Goal: Find contact information: Find contact information

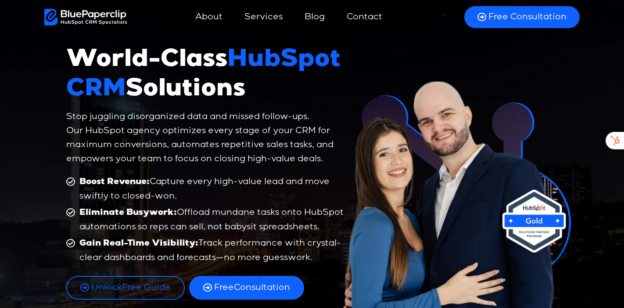
click at [372, 17] on link "Contact" at bounding box center [364, 17] width 53 height 21
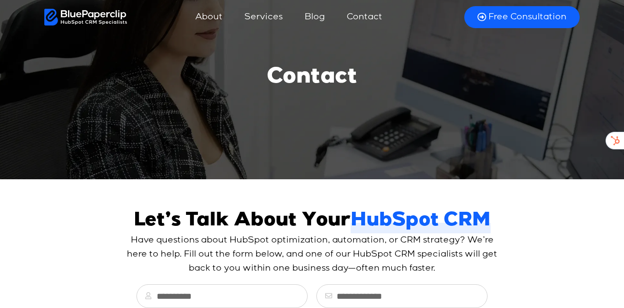
click at [508, 15] on span "Free Consultation" at bounding box center [527, 16] width 78 height 11
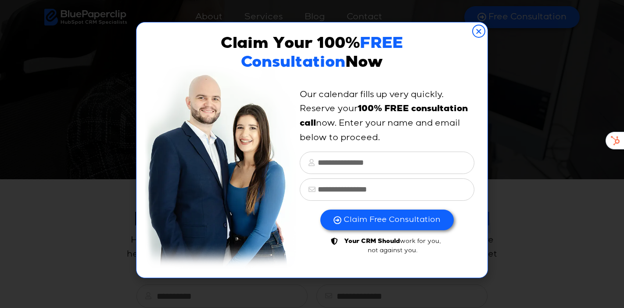
click at [479, 30] on icon "Close" at bounding box center [478, 31] width 13 height 13
